Goal: Find contact information: Obtain details needed to contact an individual or organization

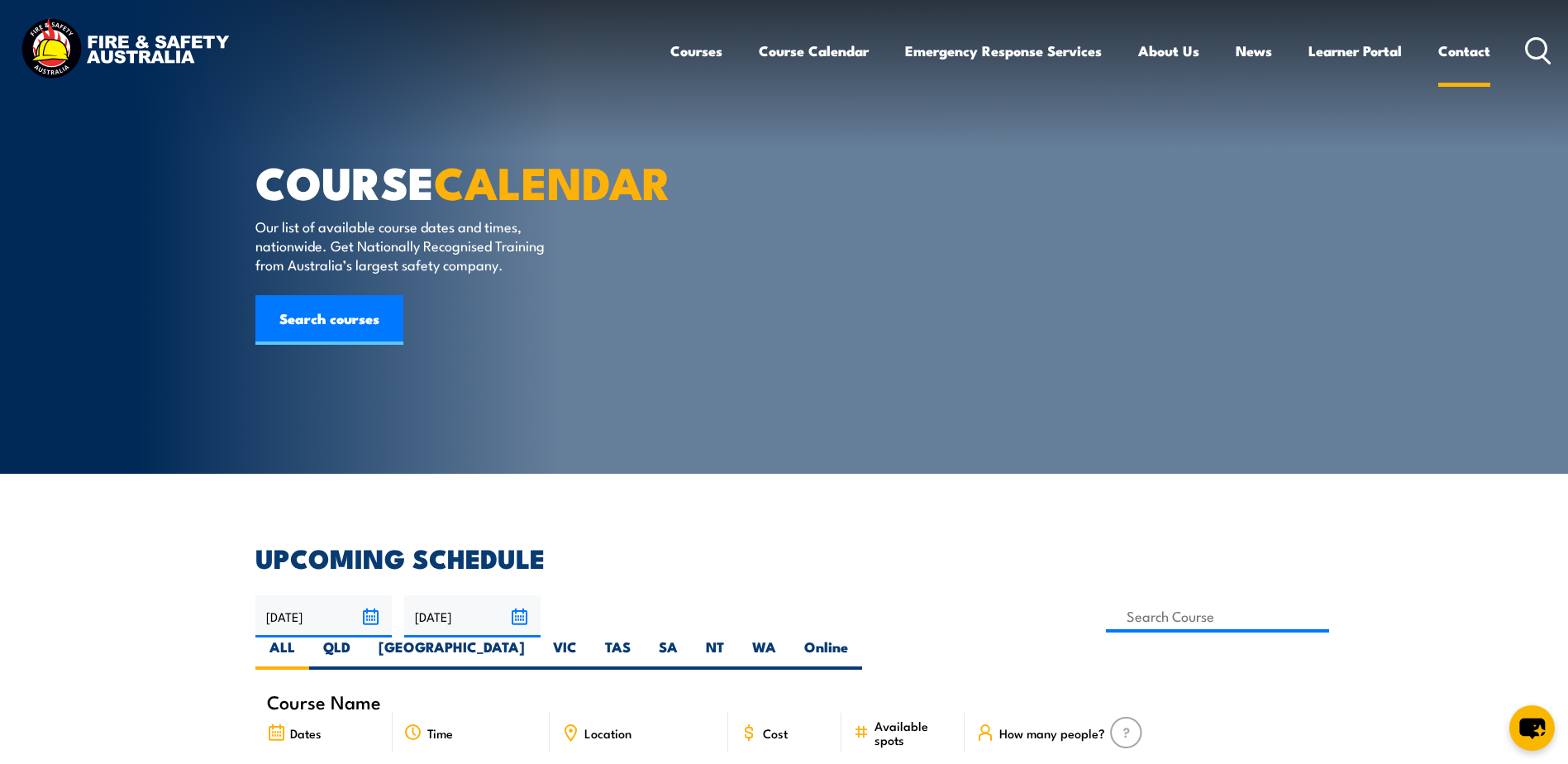
click at [1471, 53] on link "Contact" at bounding box center [1465, 50] width 52 height 44
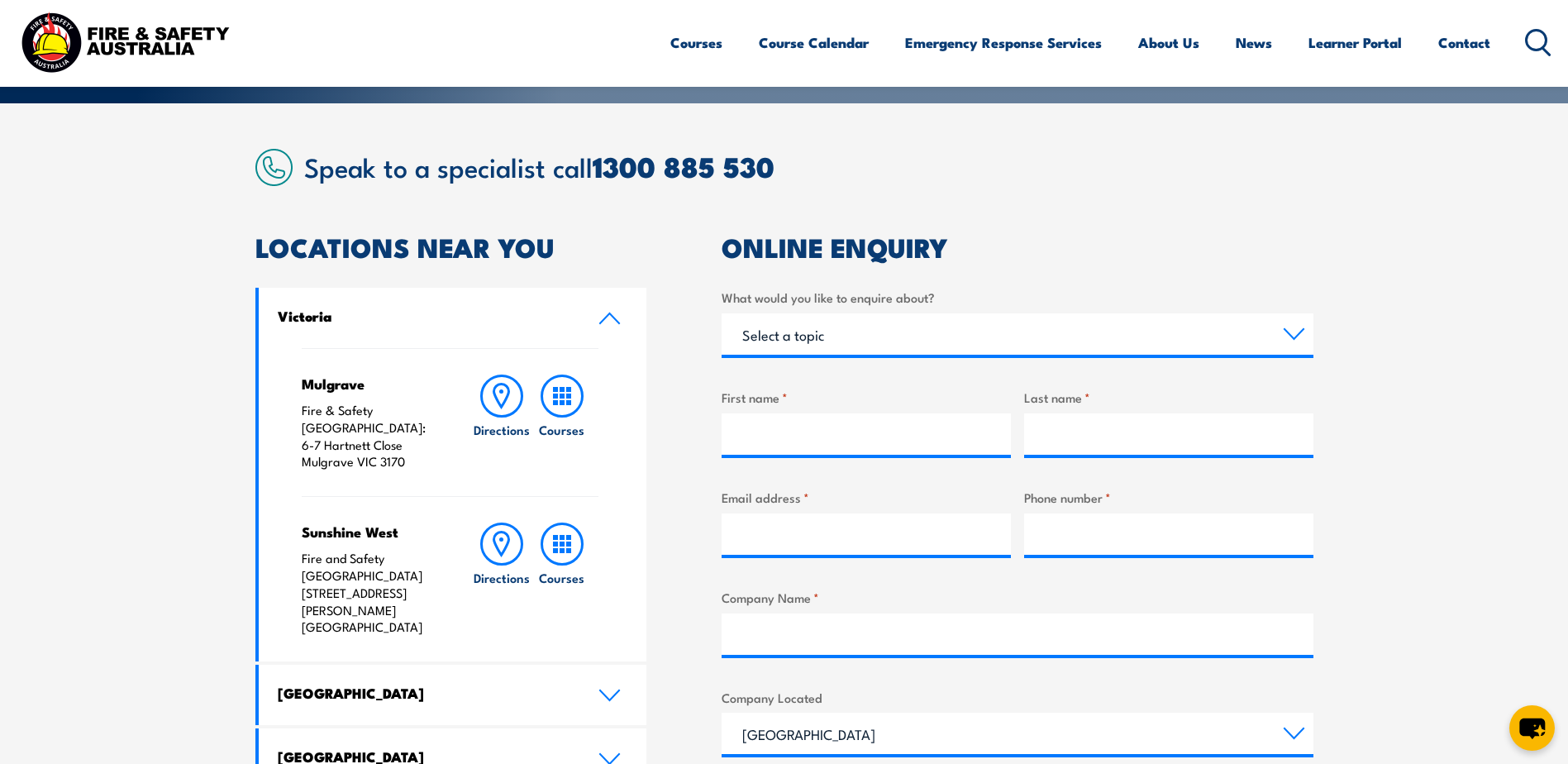
scroll to position [413, 0]
